Goal: Transaction & Acquisition: Register for event/course

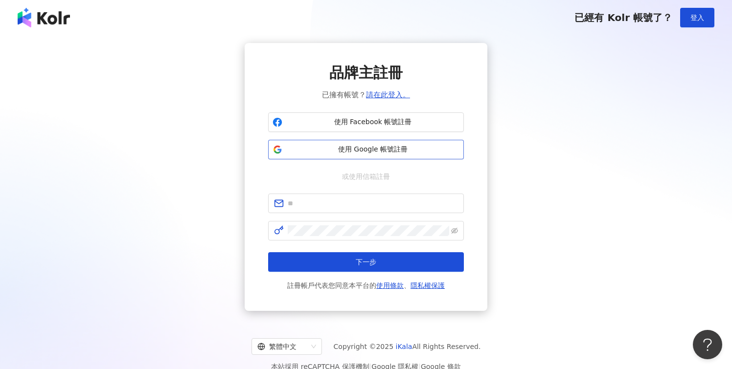
click at [419, 146] on span "使用 Google 帳號註冊" at bounding box center [372, 150] width 173 height 10
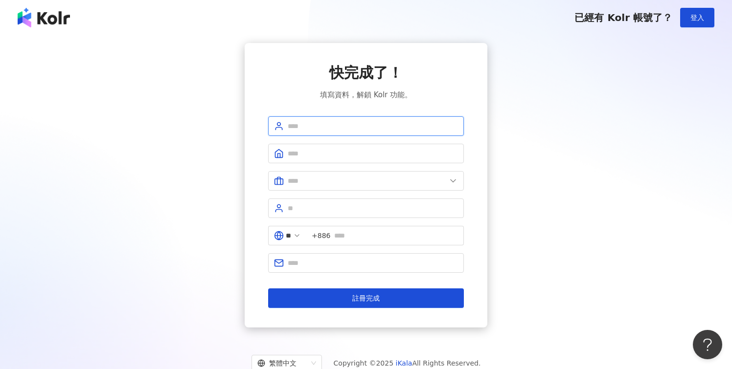
click at [330, 125] on input "text" at bounding box center [373, 126] width 170 height 11
type input "********"
click at [297, 155] on input "text" at bounding box center [373, 153] width 170 height 11
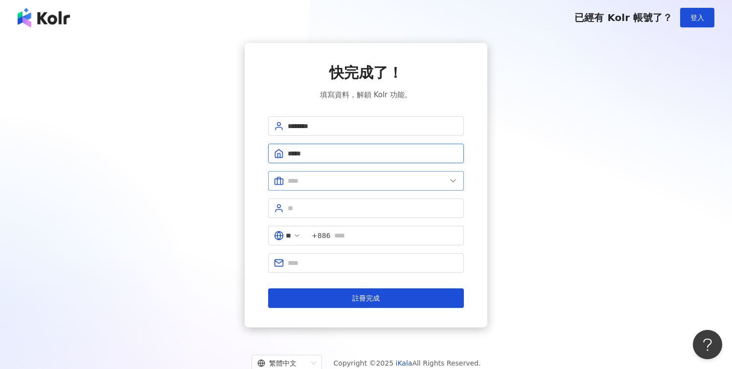
type input "*****"
click at [297, 177] on input "text" at bounding box center [367, 181] width 158 height 11
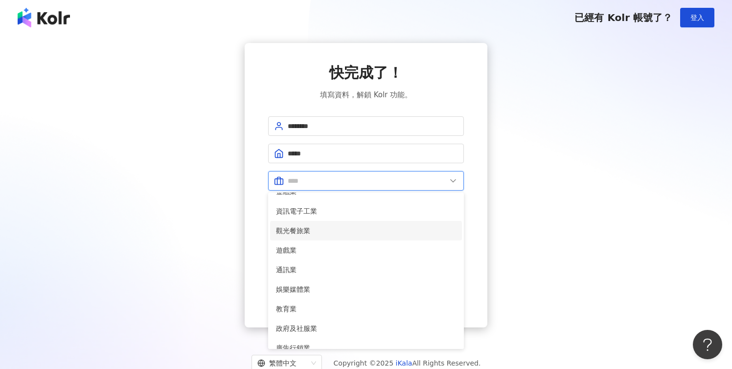
scroll to position [200, 0]
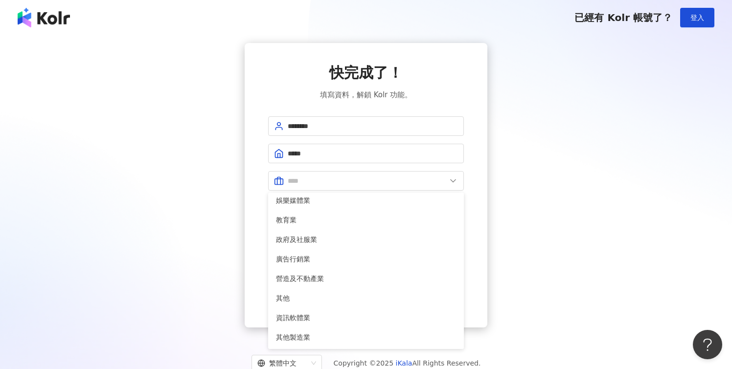
click at [519, 187] on div "快完成了！ 填寫資料，解鎖 Kolr 功能。 ******** ***** 美容業 醫療生技及保健業 食品飲料業 批發及零售業 電子商務業 金融業 資訊電子工…" at bounding box center [366, 185] width 708 height 285
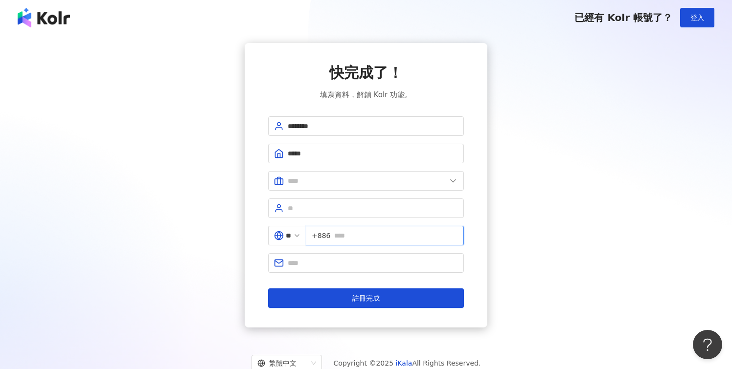
click at [379, 237] on input "text" at bounding box center [396, 235] width 124 height 11
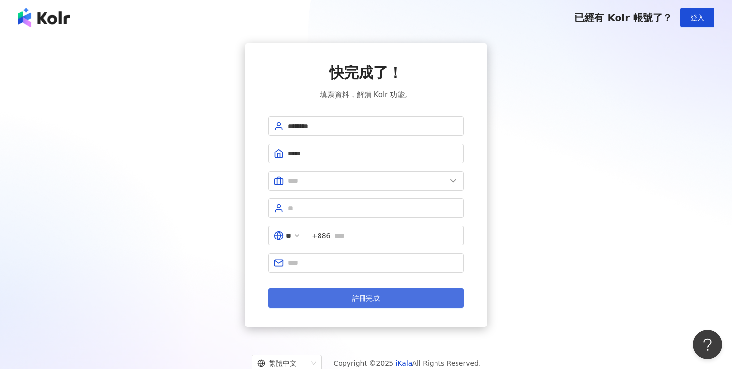
click at [364, 297] on span "註冊完成" at bounding box center [365, 298] width 27 height 8
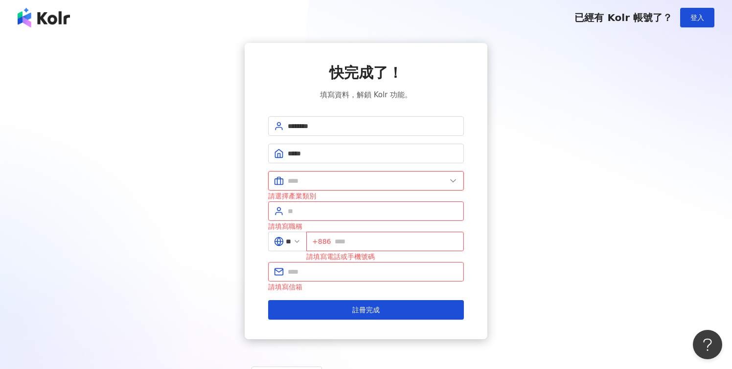
click at [345, 183] on input "text" at bounding box center [367, 181] width 158 height 11
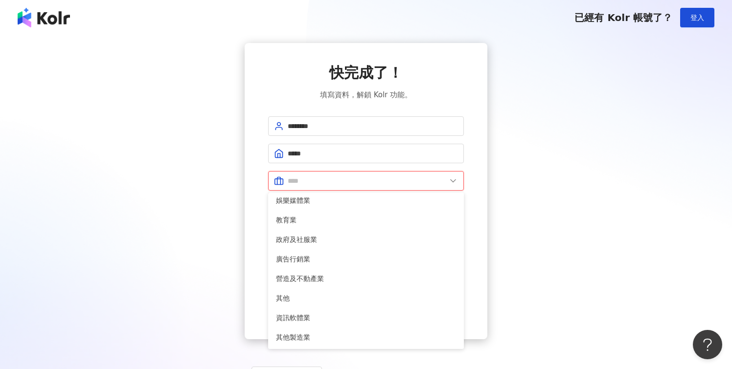
type input "*"
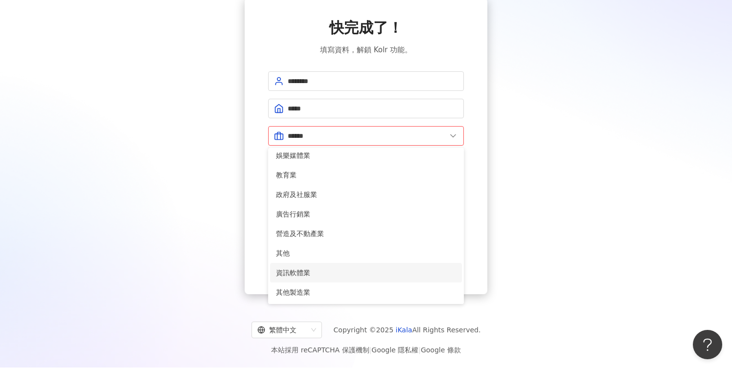
click at [337, 271] on span "資訊軟體業" at bounding box center [366, 273] width 180 height 11
type input "*****"
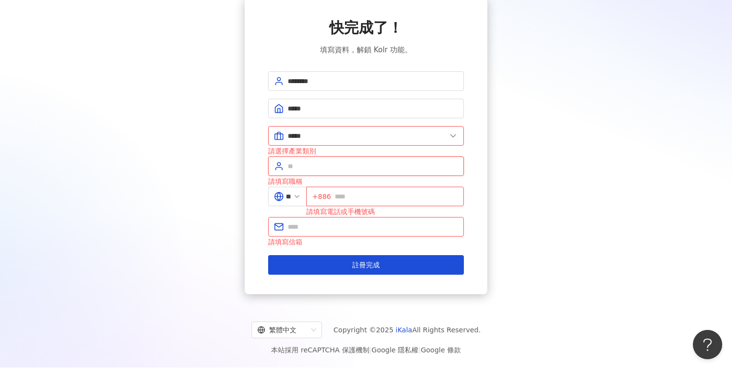
click at [349, 170] on input "text" at bounding box center [373, 166] width 170 height 11
drag, startPoint x: 385, startPoint y: 164, endPoint x: 288, endPoint y: 169, distance: 97.4
click at [288, 169] on input "**********" at bounding box center [373, 166] width 170 height 11
type input "*"
type input "**********"
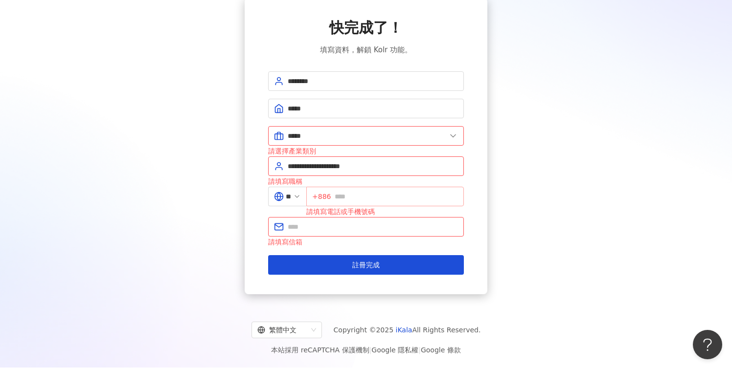
click at [337, 193] on span "+886" at bounding box center [385, 197] width 158 height 20
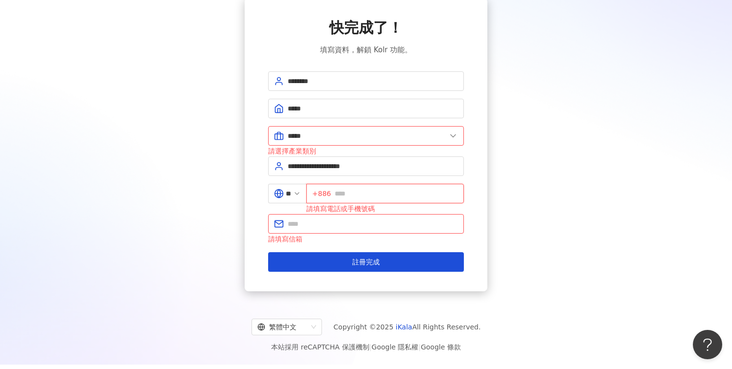
click at [342, 194] on input "text" at bounding box center [396, 193] width 123 height 11
click at [364, 195] on input "*********" at bounding box center [396, 193] width 123 height 11
type input "**********"
click at [346, 225] on input "text" at bounding box center [373, 224] width 170 height 11
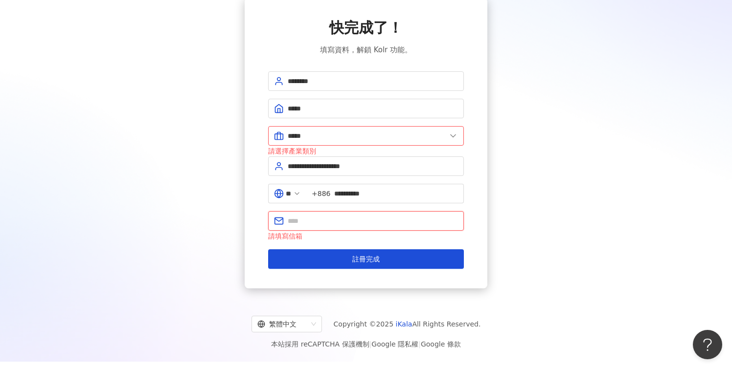
type input "**********"
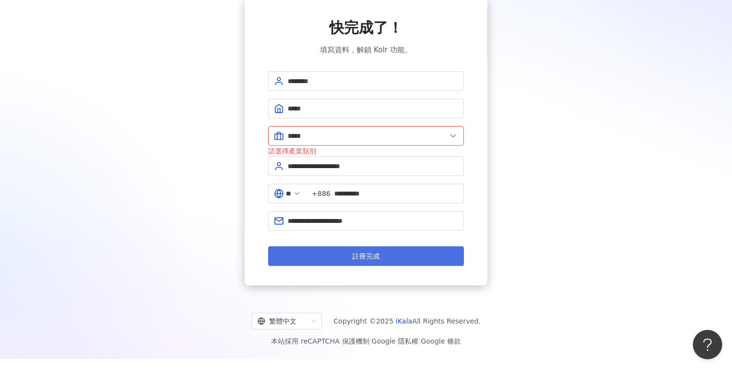
click at [352, 260] on span "註冊完成" at bounding box center [365, 256] width 27 height 8
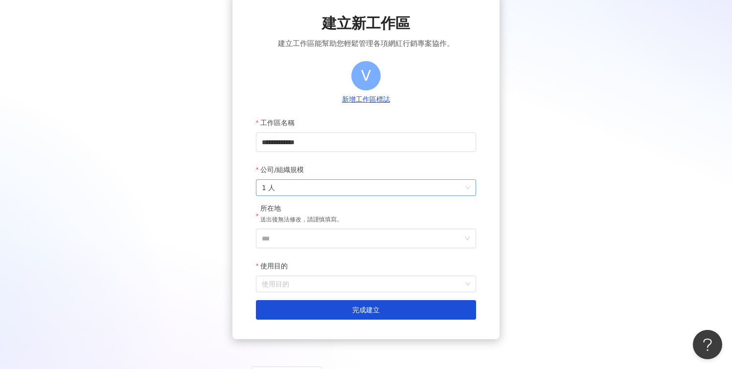
scroll to position [61, 0]
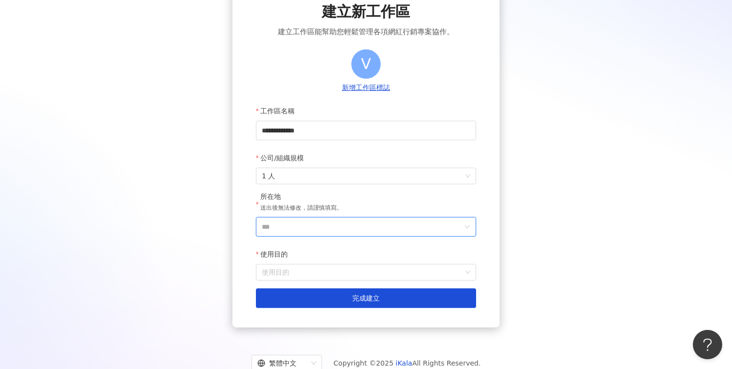
click at [343, 235] on input "***" at bounding box center [362, 227] width 201 height 19
click at [398, 92] on div "台灣" at bounding box center [422, 89] width 94 height 18
click at [339, 272] on input "使用目的" at bounding box center [366, 273] width 208 height 16
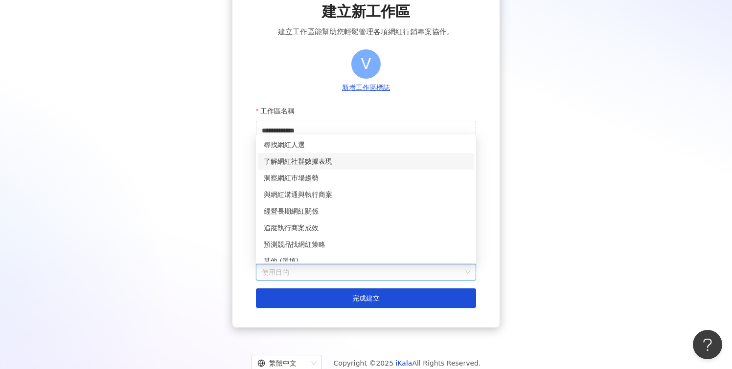
scroll to position [8, 0]
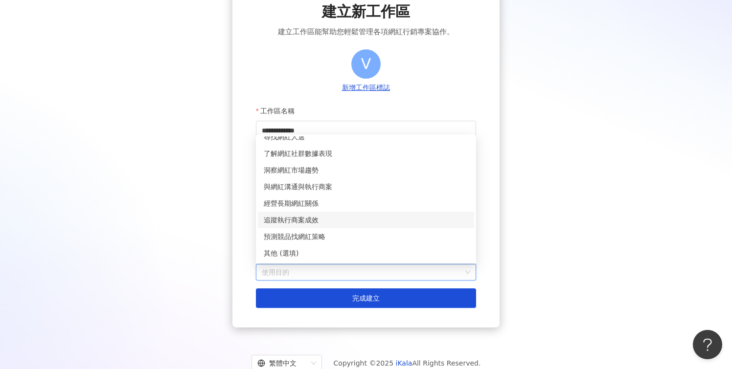
drag, startPoint x: 353, startPoint y: 158, endPoint x: 347, endPoint y: 224, distance: 66.3
click at [347, 224] on div "尋找網紅人選 了解網紅社群數據表現 洞察網紅市場趨勢 與網紅溝通與執行商案 經營長期網紅關係 追蹤執行商案成效 預測競品找網紅策略 其他 (選填)" at bounding box center [366, 195] width 216 height 133
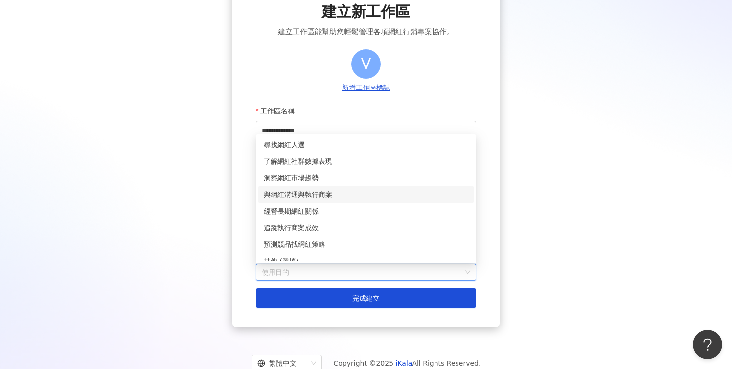
click at [328, 194] on div "與網紅溝通與執行商案" at bounding box center [366, 194] width 204 height 11
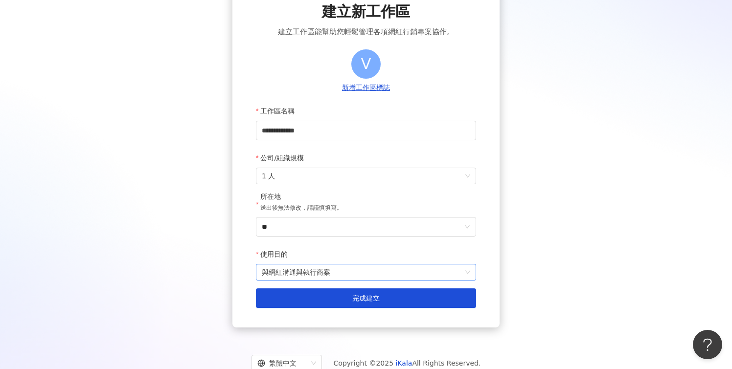
scroll to position [94, 0]
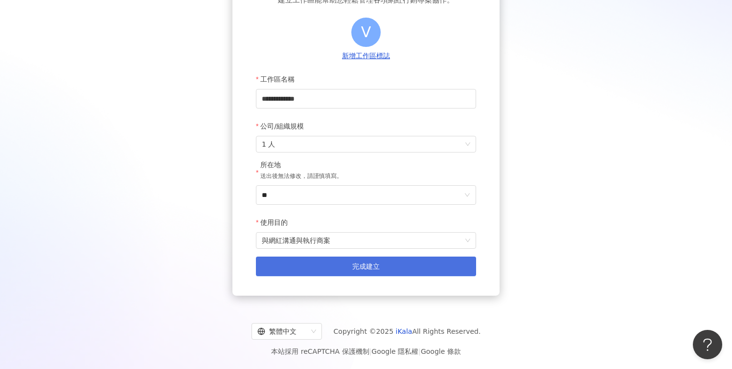
click at [326, 268] on button "完成建立" at bounding box center [366, 267] width 220 height 20
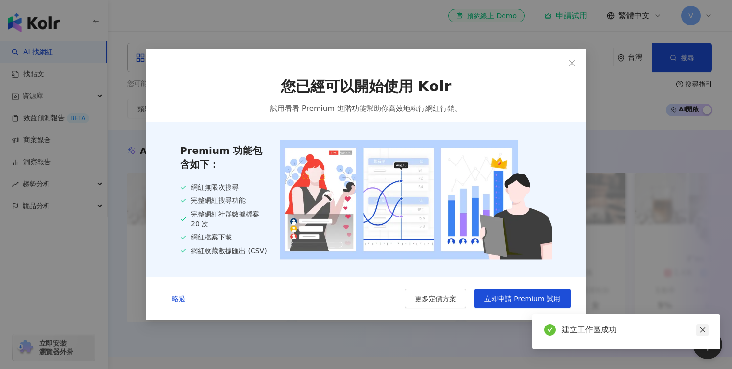
click at [701, 328] on icon "close" at bounding box center [702, 330] width 7 height 7
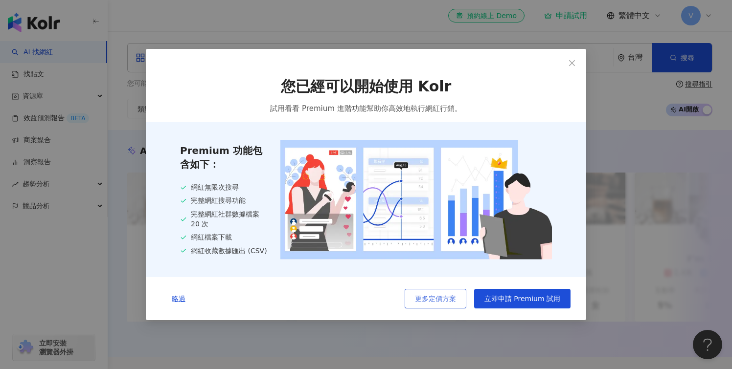
click at [447, 297] on span "更多定價方案" at bounding box center [435, 299] width 41 height 8
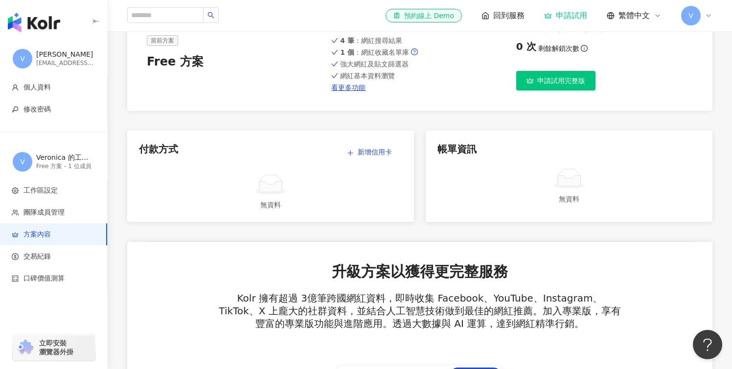
scroll to position [49, 0]
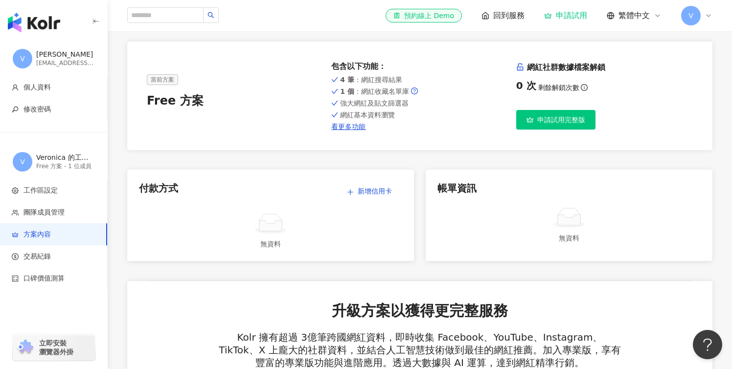
click at [58, 57] on div "Veronica" at bounding box center [65, 55] width 59 height 10
click at [46, 83] on span "個人資料" at bounding box center [36, 88] width 27 height 10
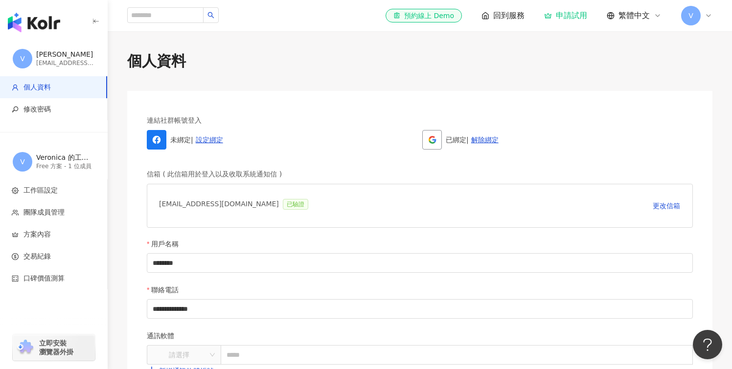
click at [44, 51] on div "Veronica" at bounding box center [65, 55] width 59 height 10
click at [44, 193] on span "工作區設定" at bounding box center [40, 191] width 34 height 10
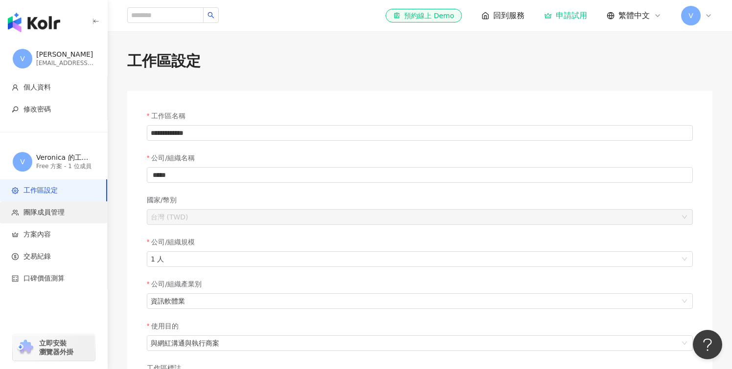
click at [46, 213] on span "團隊成員管理" at bounding box center [43, 213] width 41 height 10
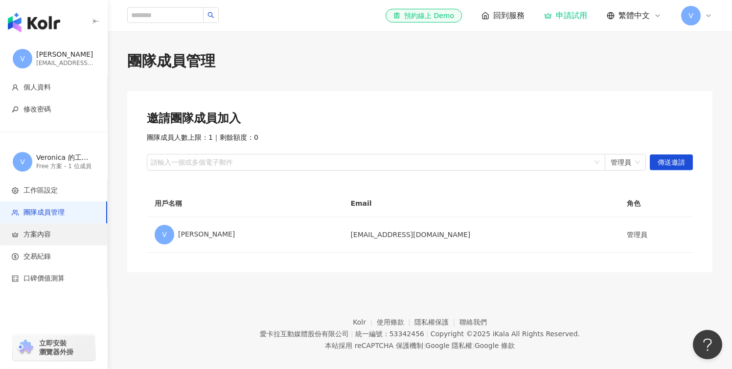
click at [45, 233] on span "方案內容" at bounding box center [36, 235] width 27 height 10
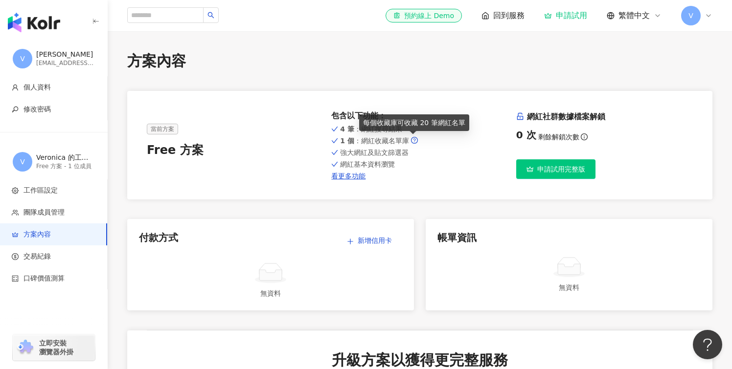
click at [412, 141] on icon "question-circle" at bounding box center [414, 140] width 7 height 7
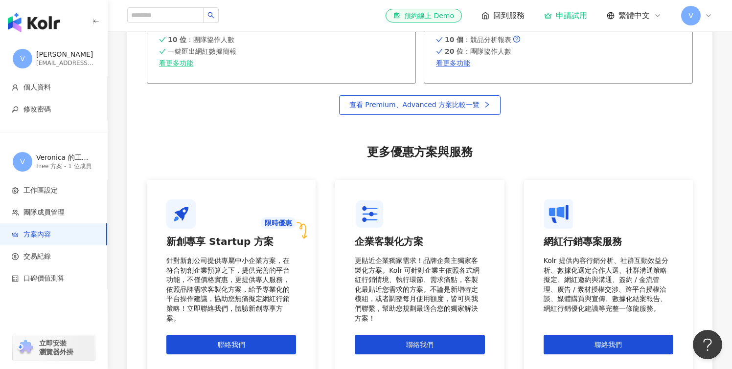
scroll to position [850, 0]
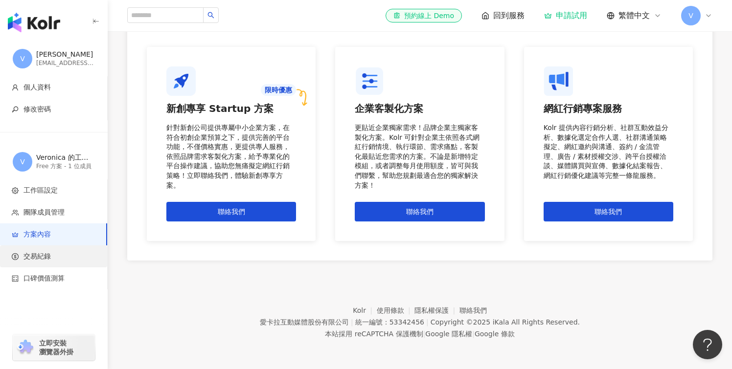
click at [45, 252] on span "交易紀錄" at bounding box center [36, 257] width 27 height 10
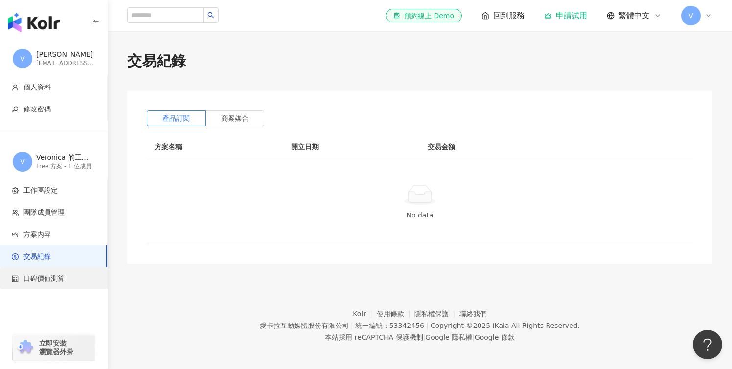
click at [49, 277] on span "口碑價值測算" at bounding box center [43, 279] width 41 height 10
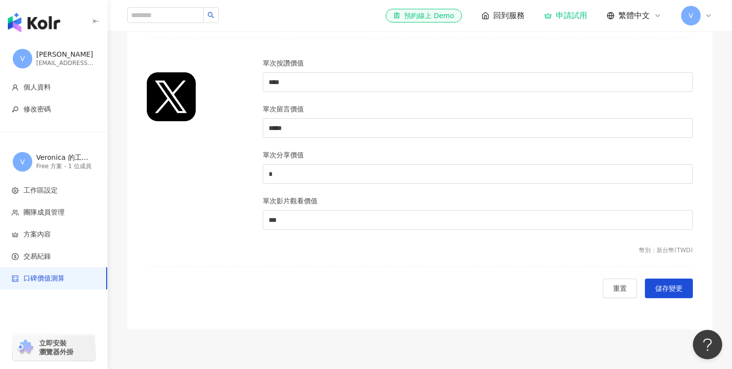
scroll to position [1012, 0]
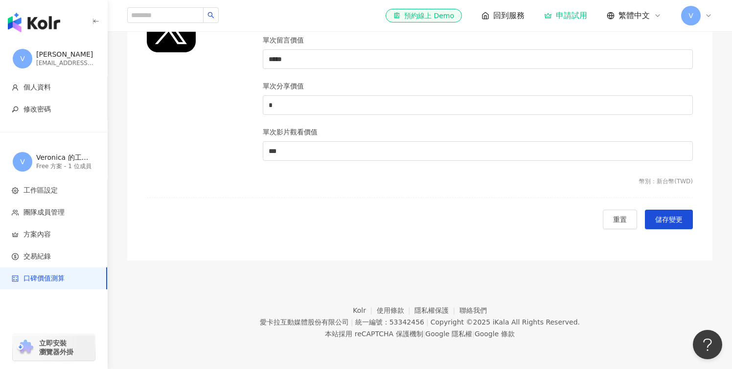
click at [33, 23] on img "button" at bounding box center [34, 23] width 52 height 20
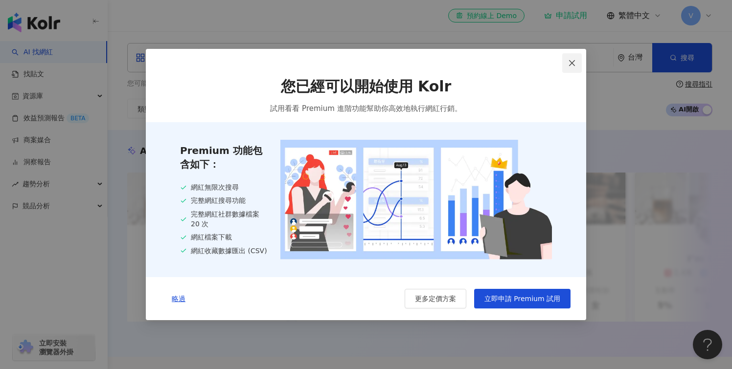
click at [569, 65] on icon "close" at bounding box center [572, 63] width 6 height 6
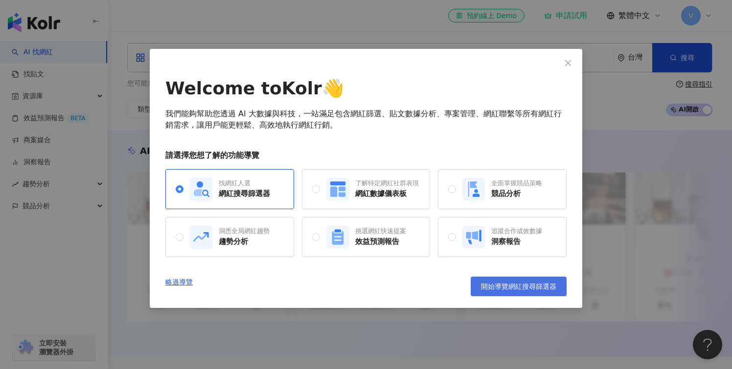
click at [496, 292] on button "開始導覽網紅搜尋篩選器" at bounding box center [519, 287] width 96 height 20
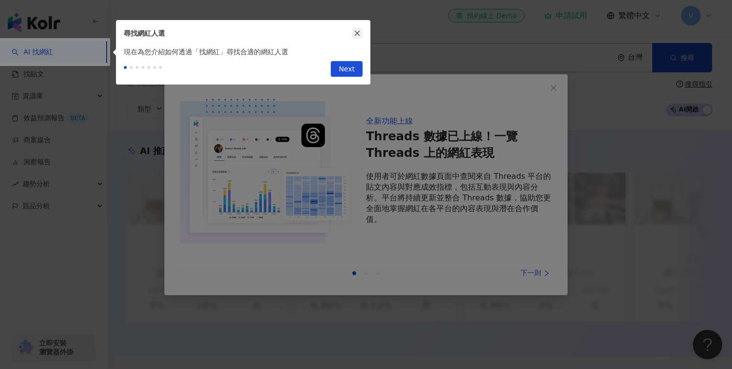
click at [358, 36] on icon "close" at bounding box center [357, 33] width 7 height 7
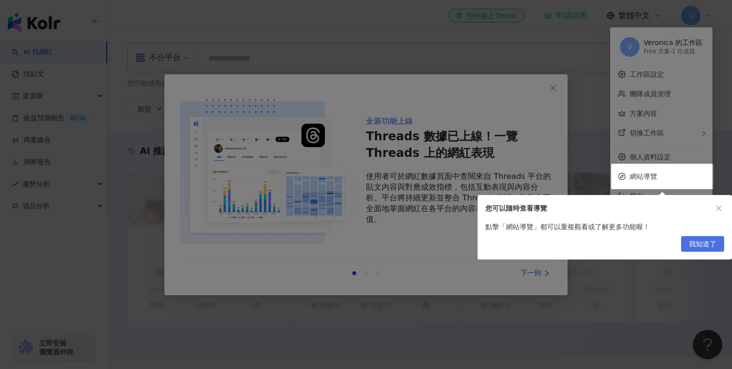
click at [708, 239] on span "我知道了" at bounding box center [702, 245] width 27 height 16
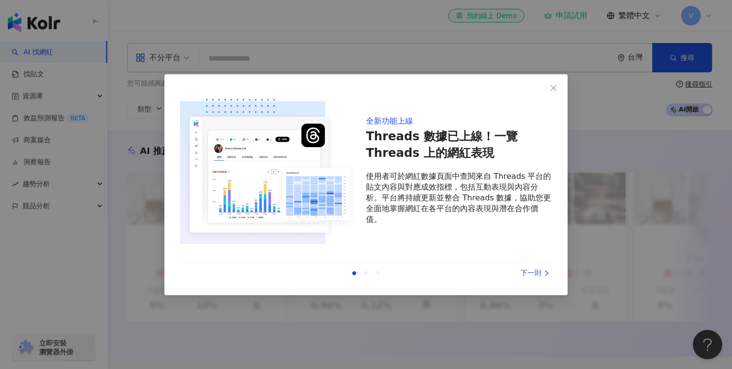
click at [533, 274] on div "下一則" at bounding box center [514, 273] width 73 height 11
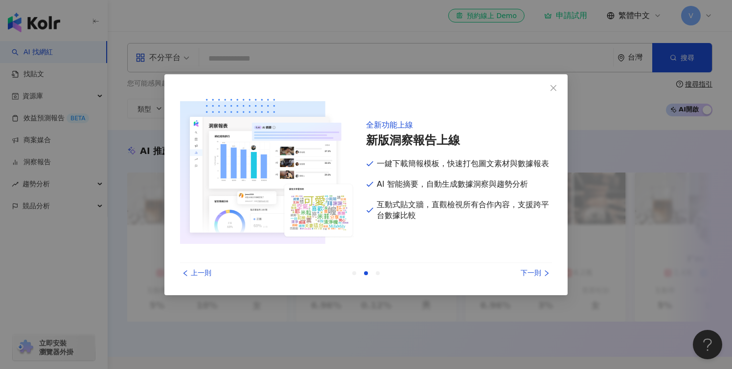
click at [533, 274] on div "下一則" at bounding box center [514, 273] width 73 height 11
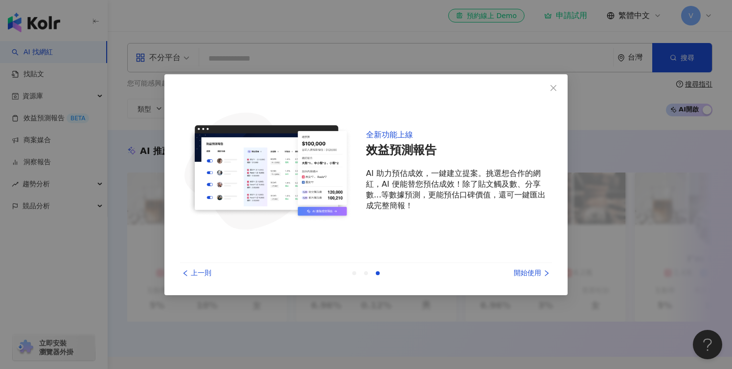
click at [533, 274] on div "開始使用" at bounding box center [514, 273] width 73 height 11
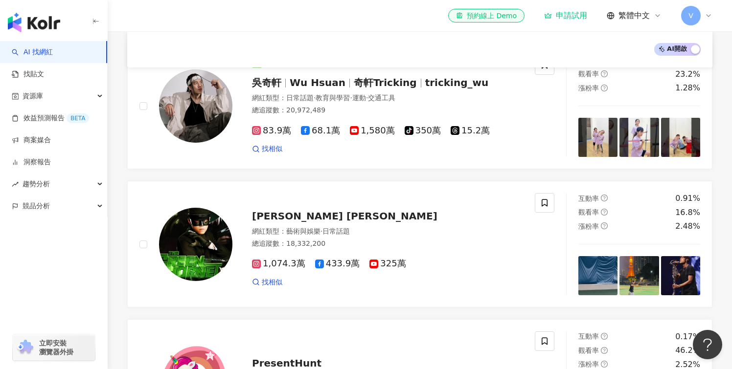
scroll to position [409, 0]
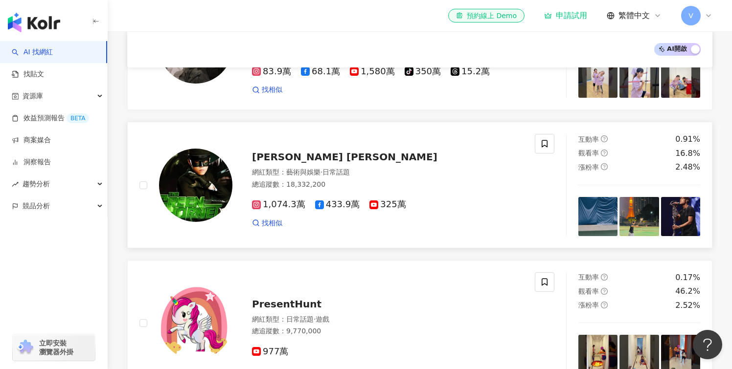
click at [537, 191] on div at bounding box center [545, 185] width 20 height 102
click at [319, 155] on span "[PERSON_NAME] [PERSON_NAME]" at bounding box center [344, 157] width 185 height 12
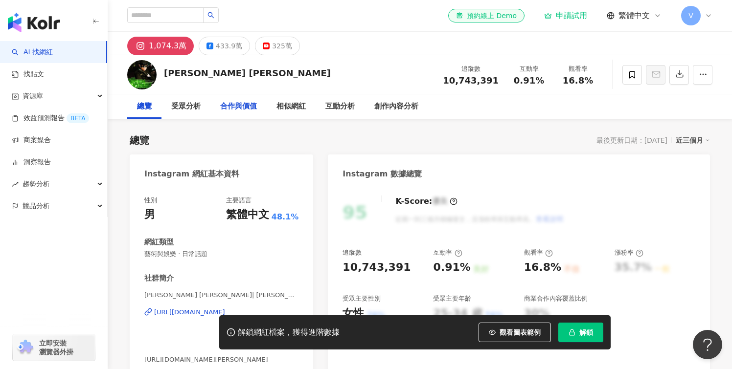
click at [252, 104] on div "合作與價值" at bounding box center [238, 107] width 37 height 12
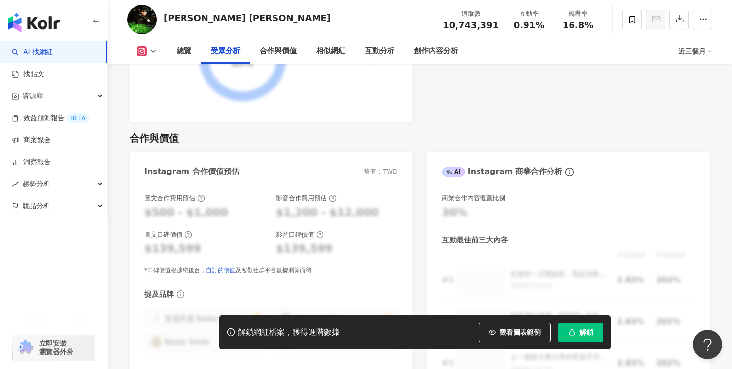
scroll to position [1252, 0]
